Goal: Transaction & Acquisition: Download file/media

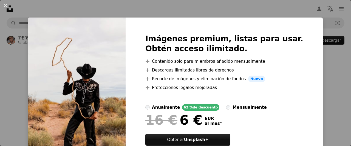
click at [283, 10] on div "An X shape Imágenes premium, listas para usar. Obtén acceso ilimitado. A plus s…" at bounding box center [175, 73] width 351 height 146
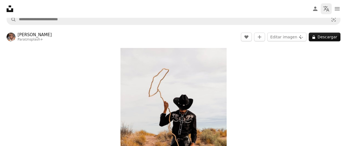
scroll to position [3, 0]
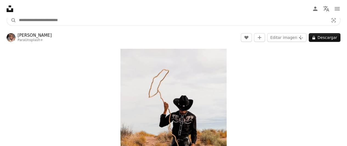
click at [247, 22] on input "Encuentra imágenes en todo el sitio" at bounding box center [171, 20] width 311 height 10
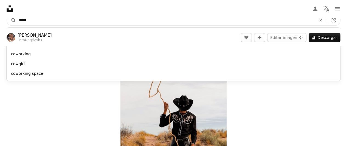
type input "******"
click button "A magnifying glass" at bounding box center [11, 20] width 9 height 10
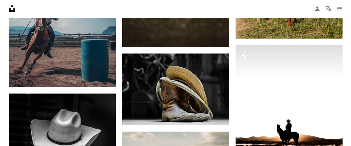
scroll to position [590, 0]
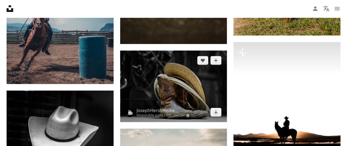
click at [200, 80] on img at bounding box center [173, 87] width 107 height 72
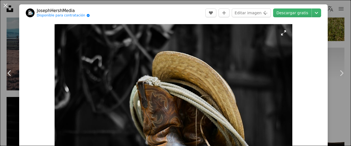
click at [284, 34] on img "Ampliar en esta imagen" at bounding box center [174, 103] width 238 height 159
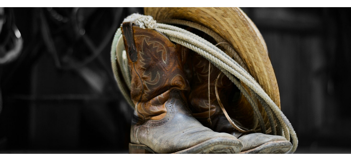
scroll to position [67, 0]
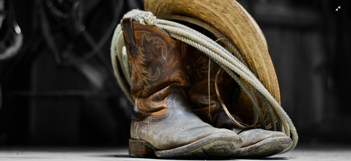
click at [230, 95] on img "Reducir el zoom en esta imagen" at bounding box center [176, 51] width 352 height 236
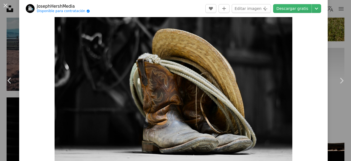
click at [226, 93] on img "Ampliar en esta imagen" at bounding box center [174, 80] width 238 height 159
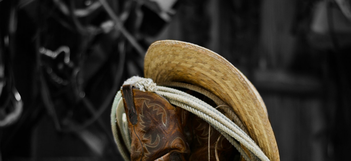
scroll to position [35, 0]
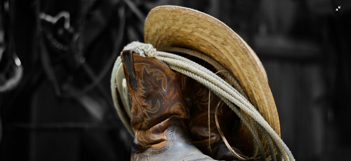
click at [220, 102] on img "Reducir el zoom en esta imagen" at bounding box center [176, 83] width 352 height 236
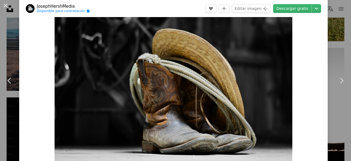
click at [223, 101] on img "Ampliar en esta imagen" at bounding box center [174, 80] width 238 height 159
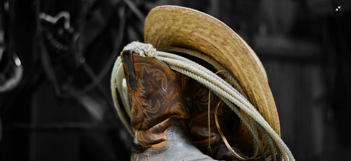
click at [220, 84] on img "Reducir el zoom en esta imagen" at bounding box center [176, 83] width 352 height 236
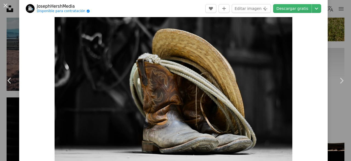
click at [220, 84] on img "Ampliar en esta imagen" at bounding box center [174, 80] width 238 height 159
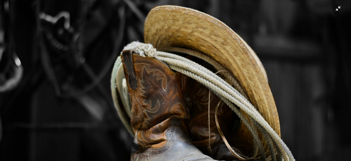
click at [334, 9] on img "Reducir el zoom en esta imagen" at bounding box center [176, 83] width 352 height 236
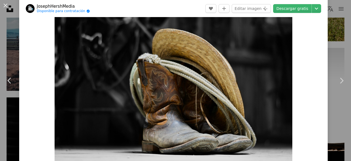
click at [251, 64] on img "Ampliar en esta imagen" at bounding box center [174, 80] width 238 height 159
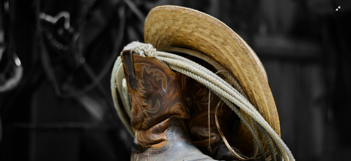
click at [251, 64] on img "Reducir el zoom en esta imagen" at bounding box center [176, 83] width 352 height 236
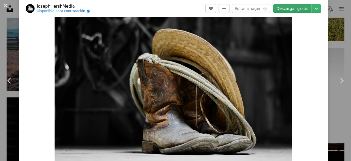
click at [300, 7] on link "Descargar gratis" at bounding box center [292, 8] width 38 height 9
